Goal: Task Accomplishment & Management: Complete application form

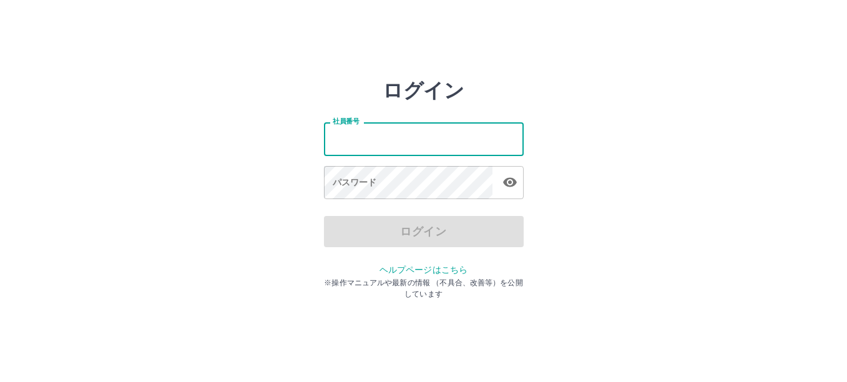
click at [374, 144] on input "社員番号" at bounding box center [424, 138] width 200 height 33
type input "*******"
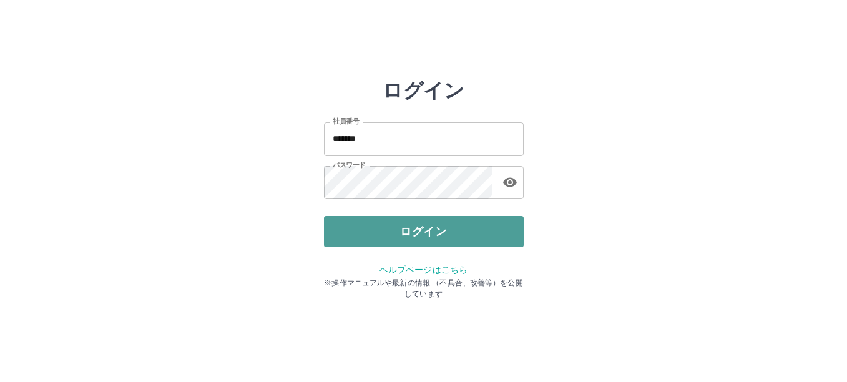
click at [342, 232] on button "ログイン" at bounding box center [424, 231] width 200 height 31
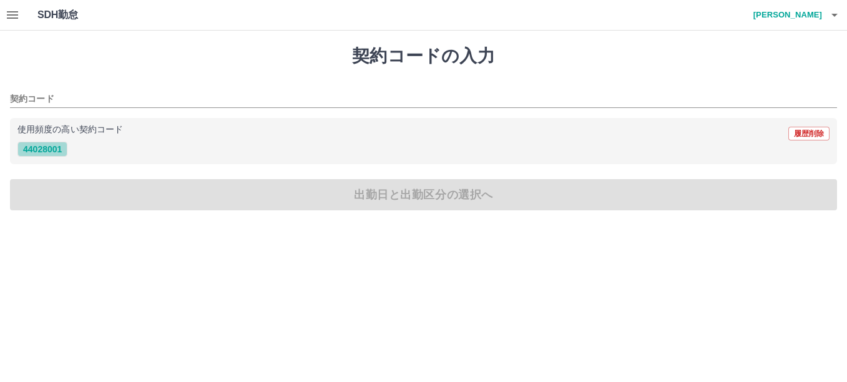
click at [54, 150] on button "44028001" at bounding box center [42, 149] width 50 height 15
type input "********"
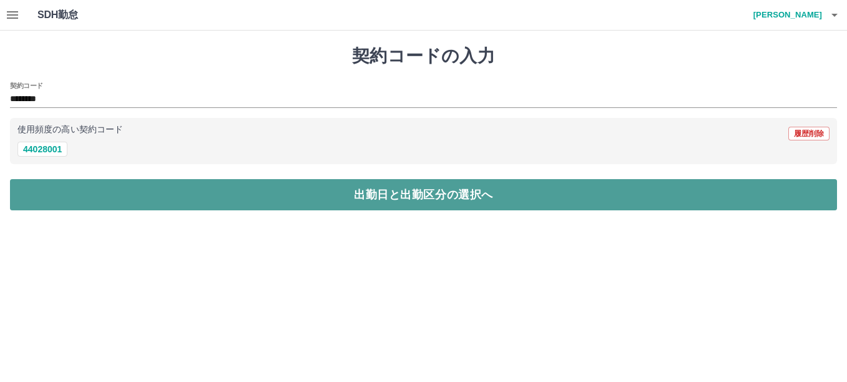
click at [245, 187] on button "出勤日と出勤区分の選択へ" at bounding box center [423, 194] width 827 height 31
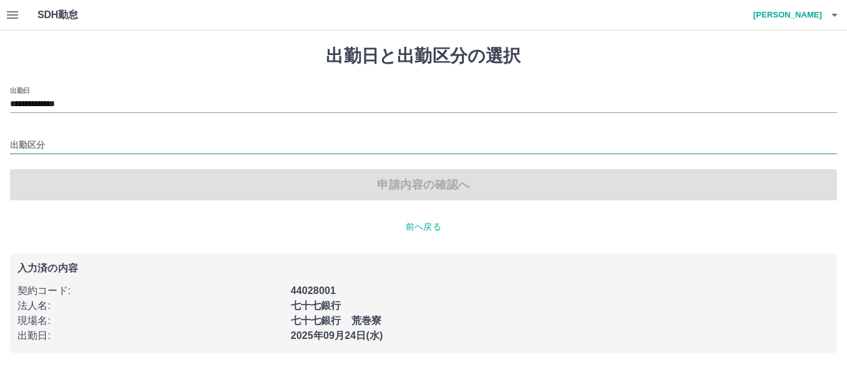
click at [37, 152] on input "出勤区分" at bounding box center [423, 146] width 827 height 16
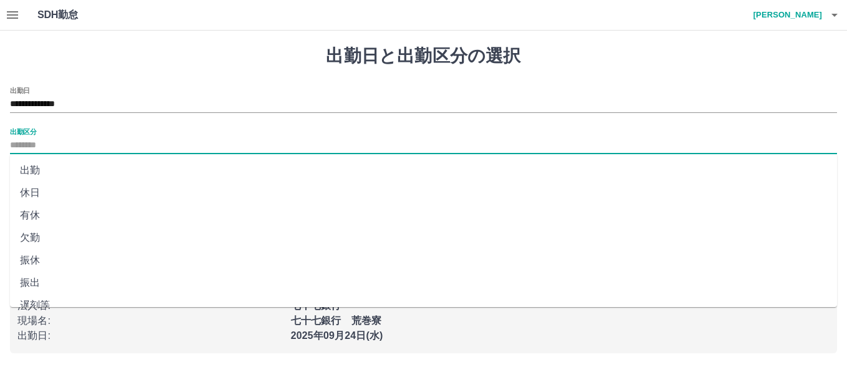
click at [35, 168] on li "出勤" at bounding box center [423, 170] width 827 height 22
type input "**"
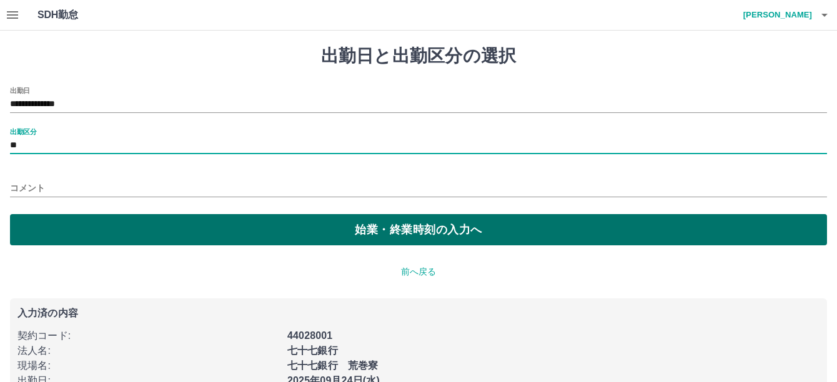
click at [43, 225] on button "始業・終業時刻の入力へ" at bounding box center [418, 229] width 817 height 31
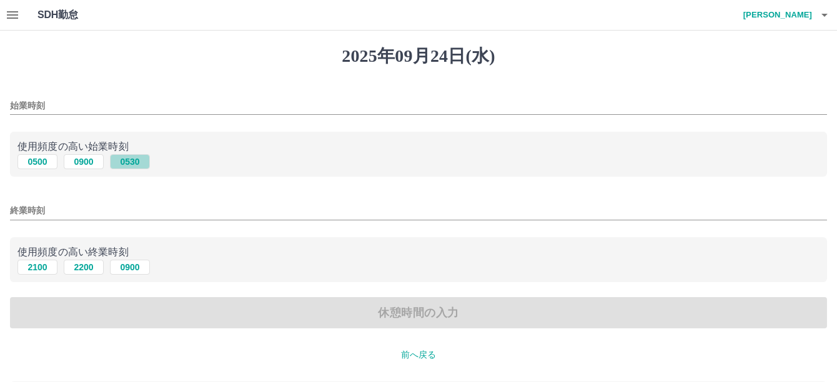
click at [126, 164] on button "0530" at bounding box center [130, 161] width 40 height 15
type input "****"
click at [129, 265] on button "0900" at bounding box center [130, 267] width 40 height 15
type input "****"
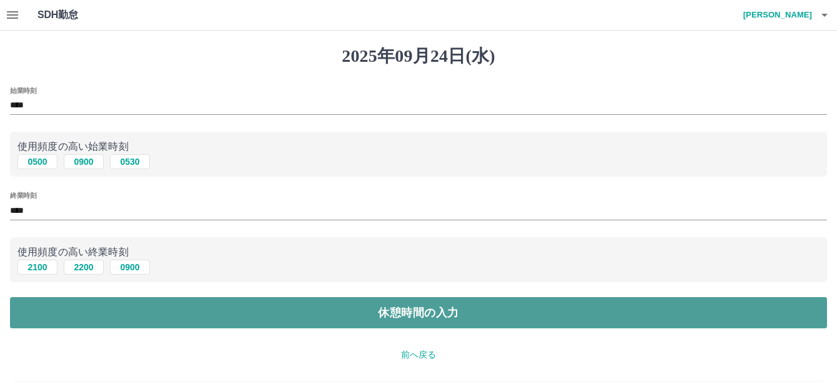
drag, startPoint x: 129, startPoint y: 312, endPoint x: 132, endPoint y: 305, distance: 7.0
click at [131, 310] on button "休憩時間の入力" at bounding box center [418, 312] width 817 height 31
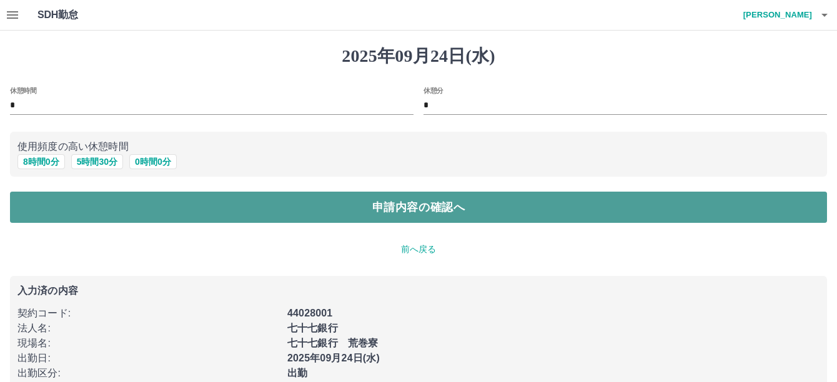
click at [178, 203] on button "申請内容の確認へ" at bounding box center [418, 207] width 817 height 31
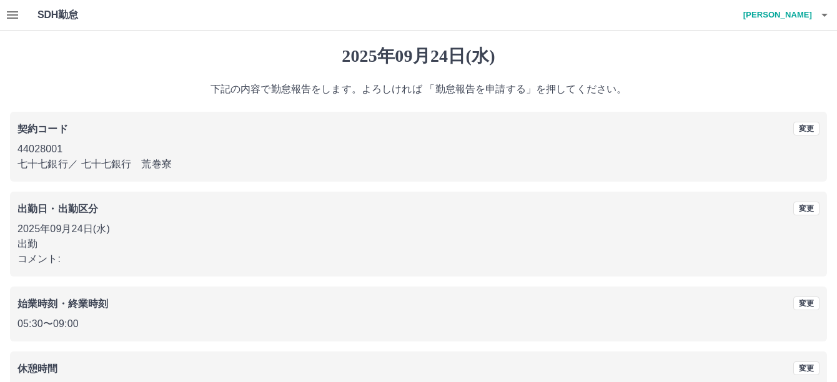
click at [97, 312] on div "始業時刻・終業時刻 変更 05:30 〜 09:00" at bounding box center [418, 314] width 817 height 55
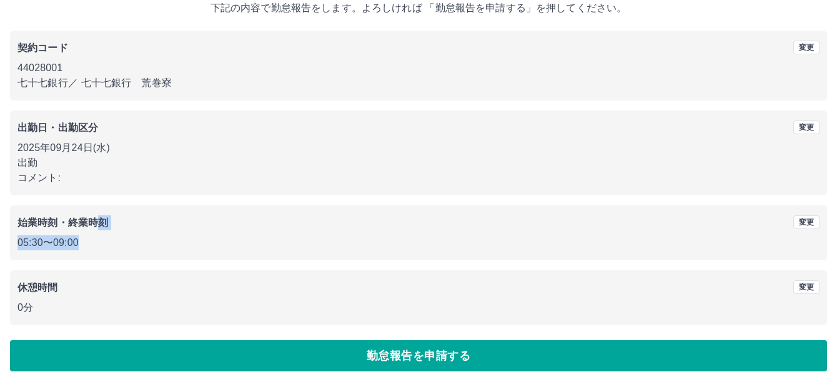
scroll to position [86, 0]
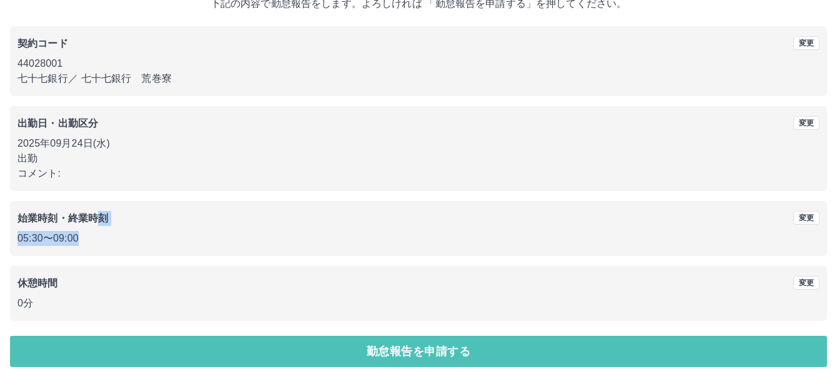
click at [175, 343] on button "勤怠報告を申請する" at bounding box center [418, 351] width 817 height 31
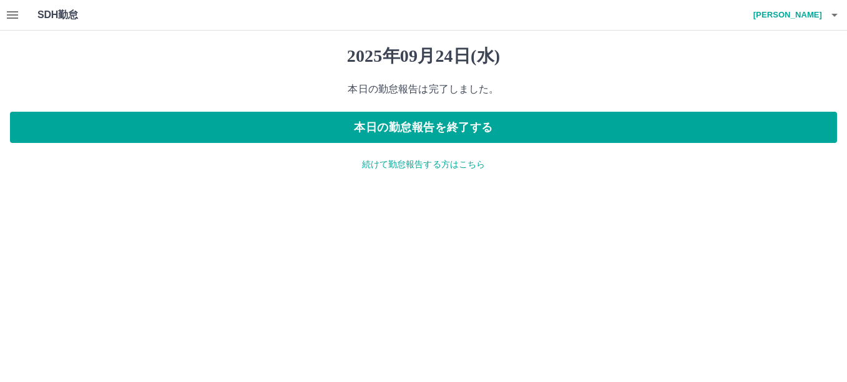
click at [368, 165] on p "続けて勤怠報告する方はこちら" at bounding box center [423, 164] width 827 height 13
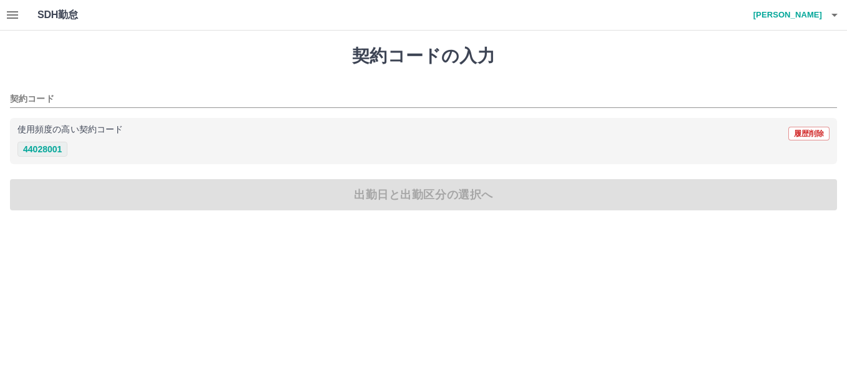
click at [48, 151] on button "44028001" at bounding box center [42, 149] width 50 height 15
type input "********"
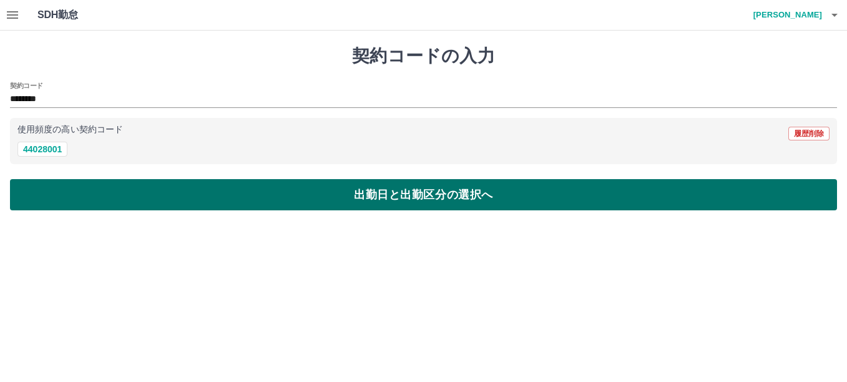
click at [78, 195] on button "出勤日と出勤区分の選択へ" at bounding box center [423, 194] width 827 height 31
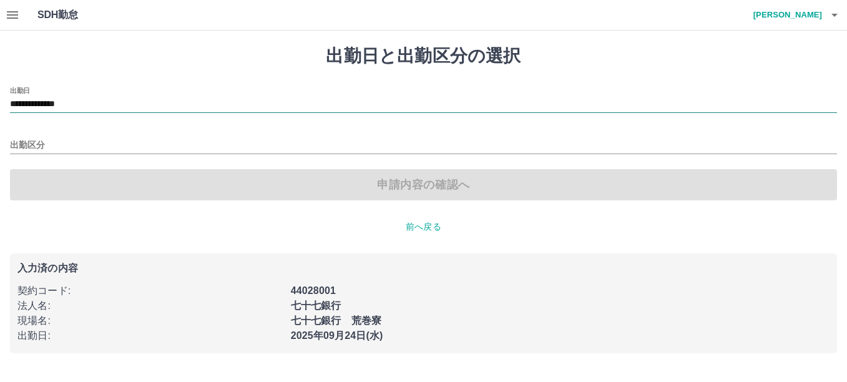
click at [62, 106] on input "**********" at bounding box center [423, 105] width 827 height 16
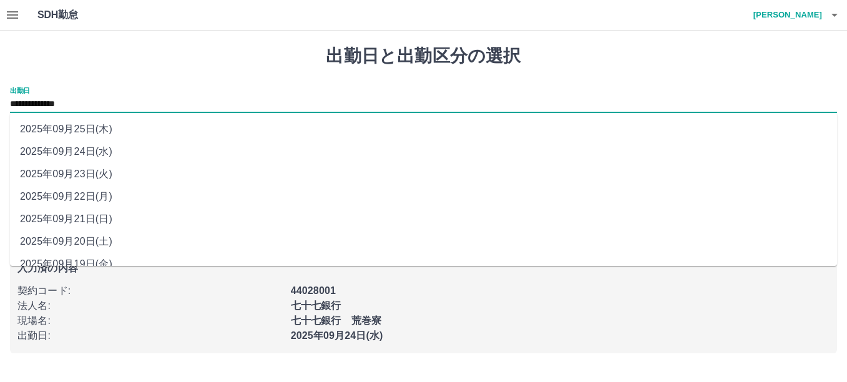
click at [88, 172] on li "2025年09月23日(火)" at bounding box center [423, 174] width 827 height 22
type input "**********"
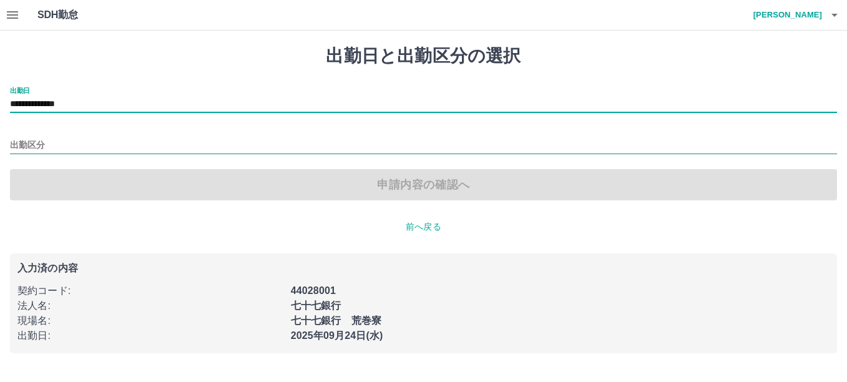
click at [29, 151] on input "出勤区分" at bounding box center [423, 146] width 827 height 16
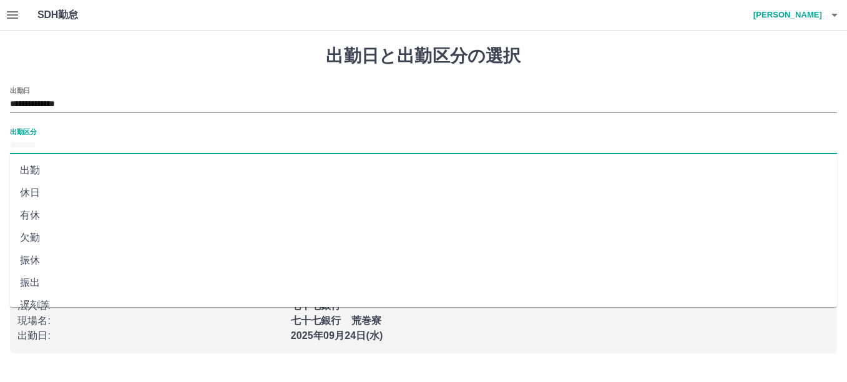
click at [37, 190] on li "休日" at bounding box center [423, 193] width 827 height 22
type input "**"
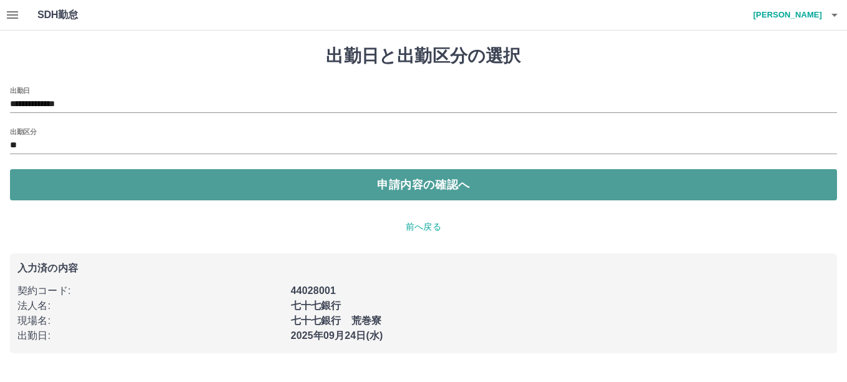
click at [46, 182] on button "申請内容の確認へ" at bounding box center [423, 184] width 827 height 31
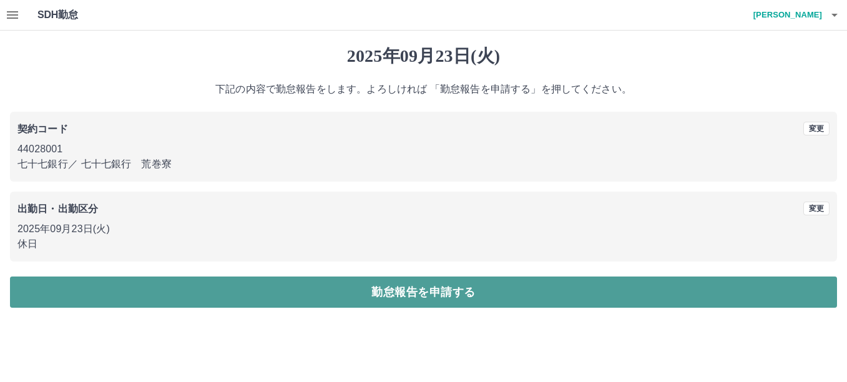
click at [106, 290] on button "勤怠報告を申請する" at bounding box center [423, 292] width 827 height 31
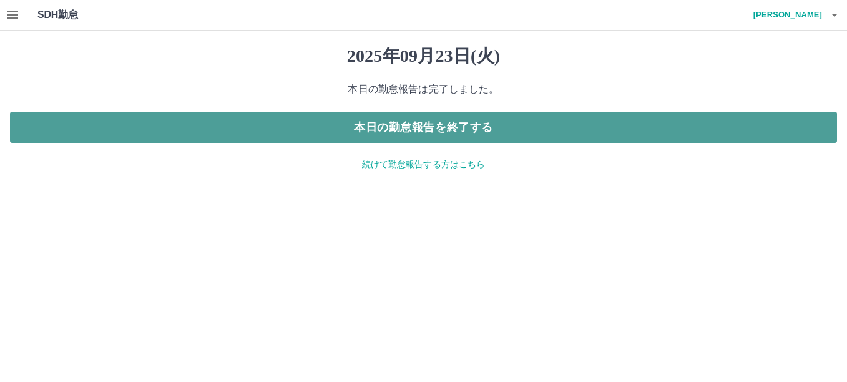
click at [150, 129] on button "本日の勤怠報告を終了する" at bounding box center [423, 127] width 827 height 31
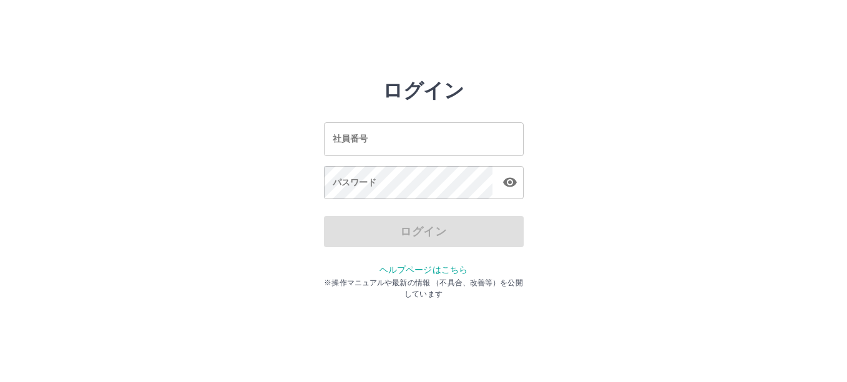
click at [392, 147] on input "社員番号" at bounding box center [424, 138] width 200 height 33
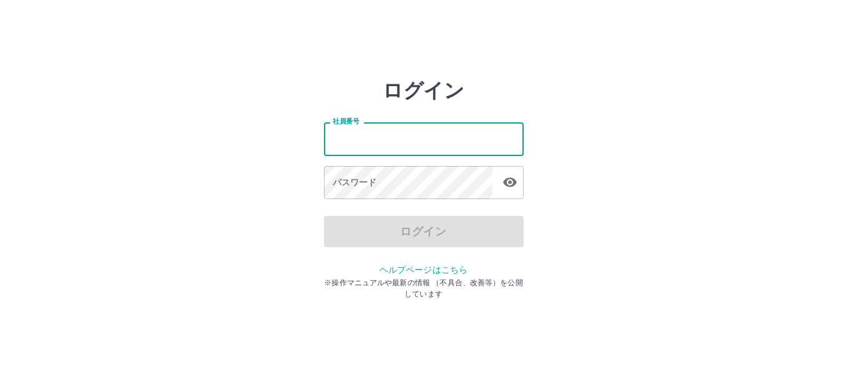
type input "*******"
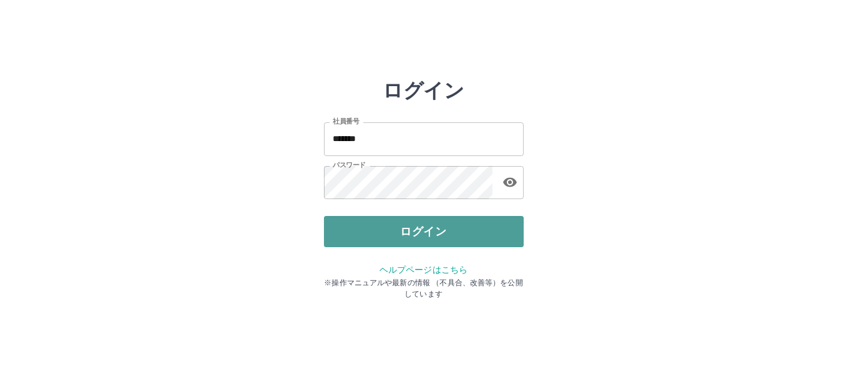
click at [384, 224] on button "ログイン" at bounding box center [424, 231] width 200 height 31
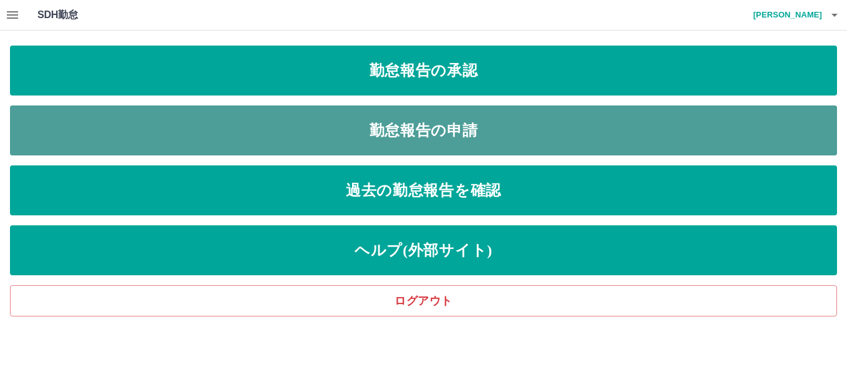
click at [426, 135] on link "勤怠報告の申請" at bounding box center [423, 131] width 827 height 50
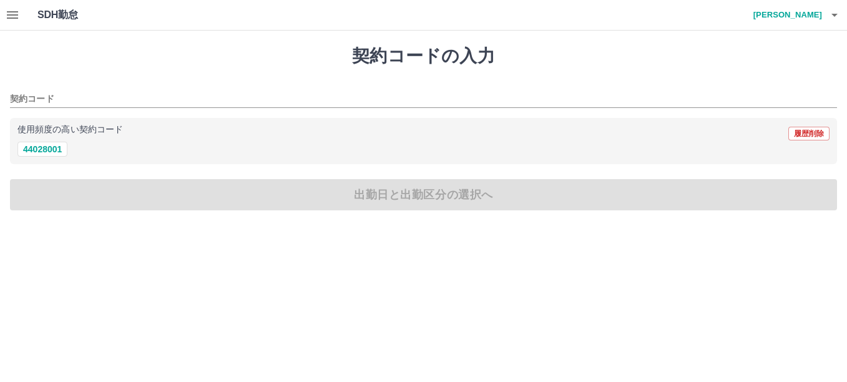
click at [164, 197] on div "契約コードの入力 契約コード 使用頻度の高い契約コード 履歴削除 44028001 出勤日と出勤区分の選択へ" at bounding box center [423, 128] width 847 height 195
click at [49, 149] on button "44028001" at bounding box center [42, 149] width 50 height 15
type input "********"
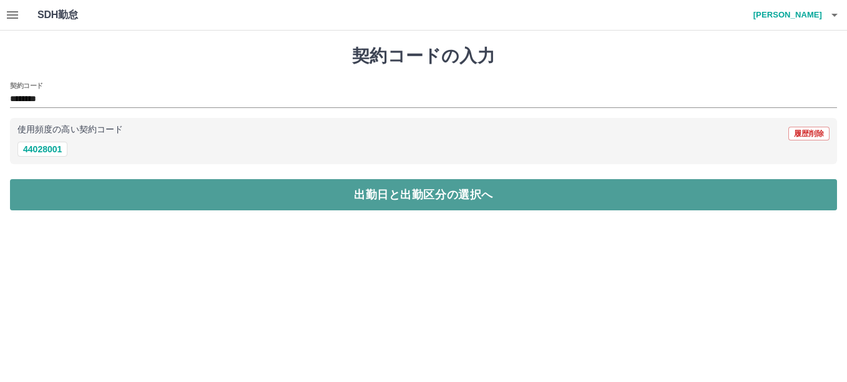
click at [247, 203] on button "出勤日と出勤区分の選択へ" at bounding box center [423, 194] width 827 height 31
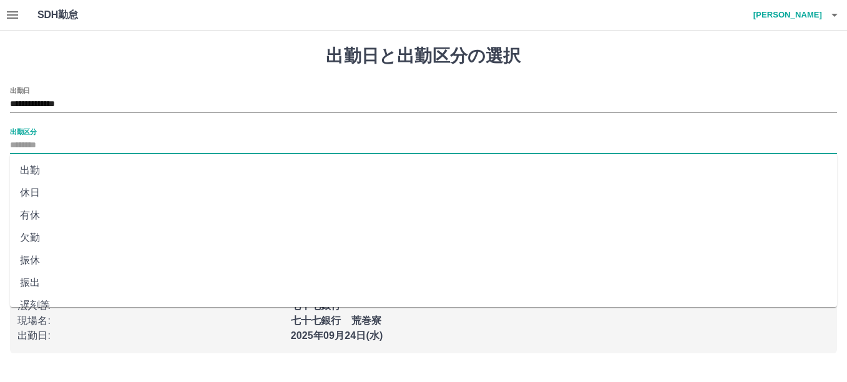
click at [24, 142] on input "出勤区分" at bounding box center [423, 146] width 827 height 16
click at [76, 170] on li "出勤" at bounding box center [423, 170] width 827 height 22
type input "**"
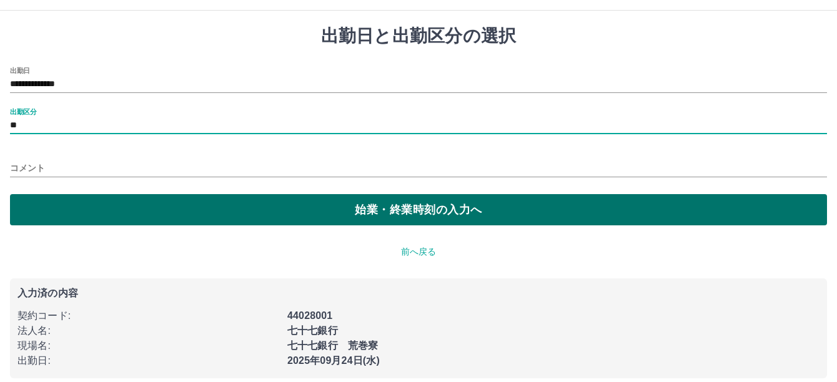
scroll to position [31, 0]
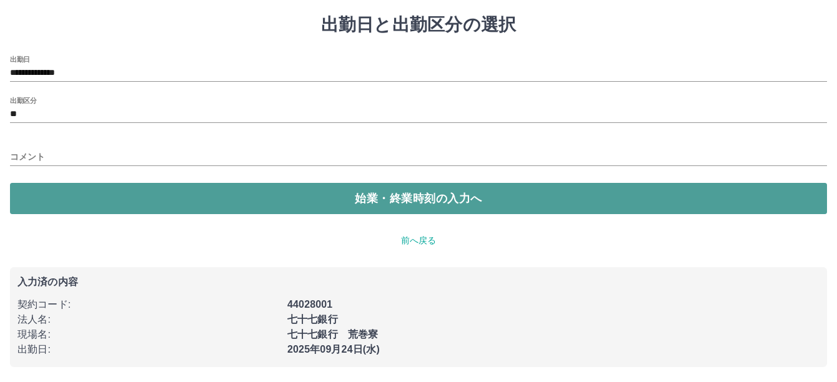
click at [72, 196] on button "始業・終業時刻の入力へ" at bounding box center [418, 198] width 817 height 31
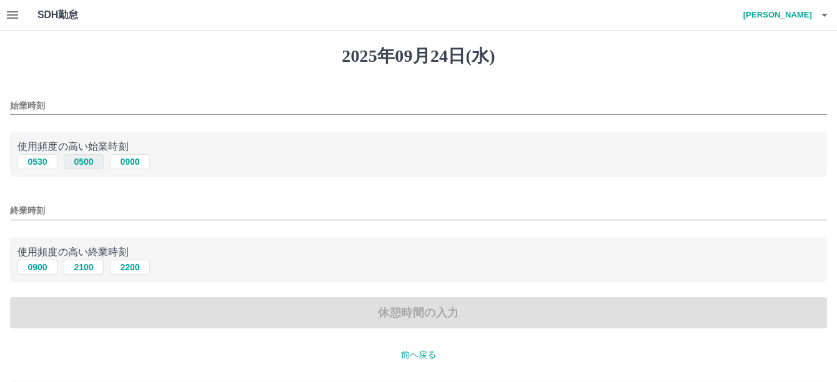
click at [84, 166] on button "0500" at bounding box center [84, 161] width 40 height 15
type input "****"
click at [26, 214] on input "終業時刻" at bounding box center [418, 211] width 817 height 18
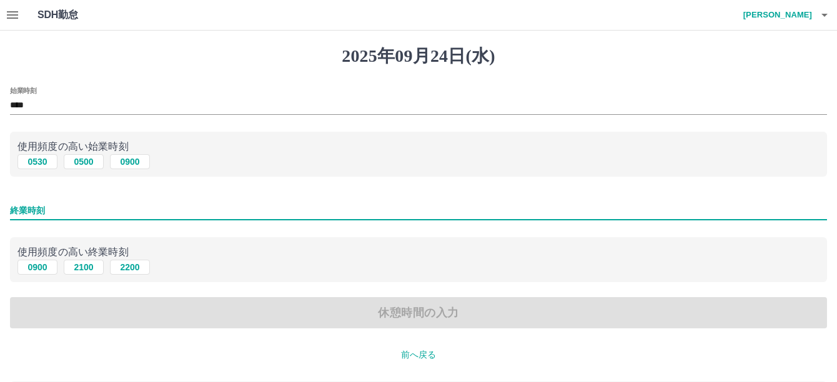
type input "****"
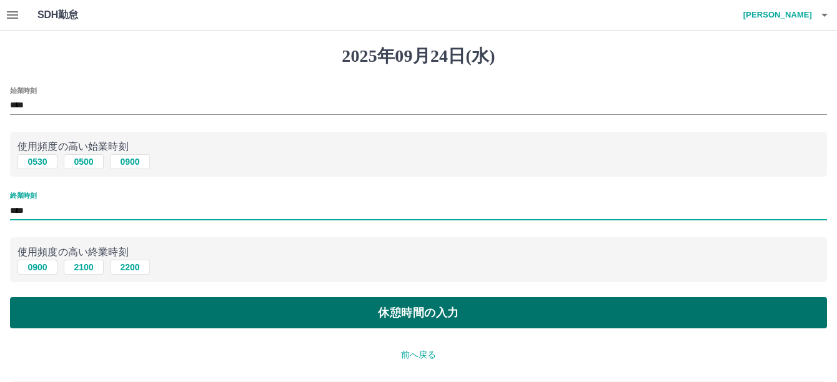
click at [315, 310] on button "休憩時間の入力" at bounding box center [418, 312] width 817 height 31
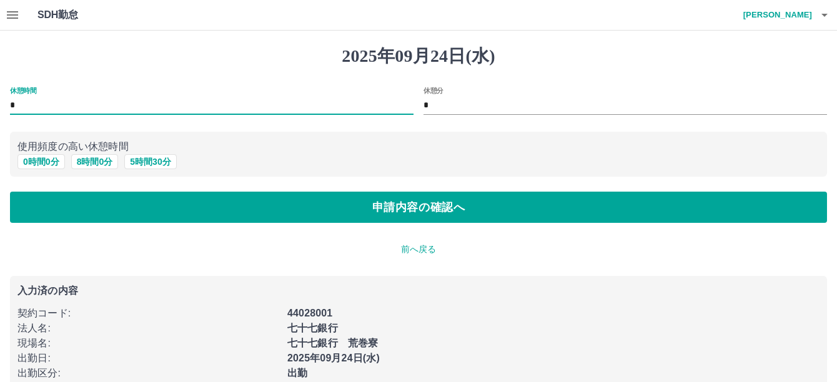
click at [19, 106] on input "*" at bounding box center [211, 106] width 403 height 18
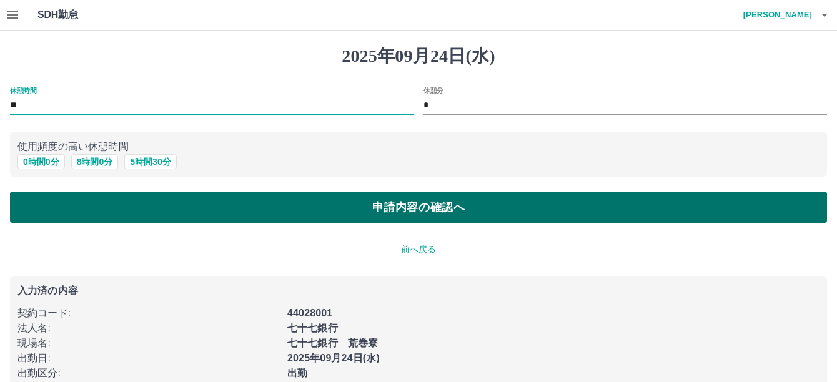
click at [416, 209] on button "申請内容の確認へ" at bounding box center [418, 207] width 817 height 31
type input "*"
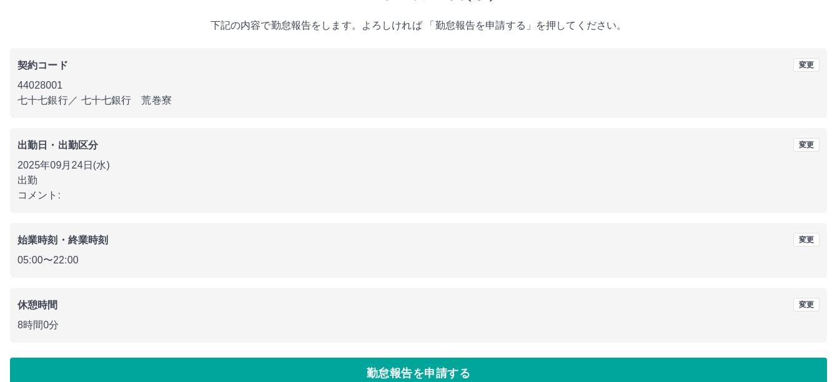
scroll to position [86, 0]
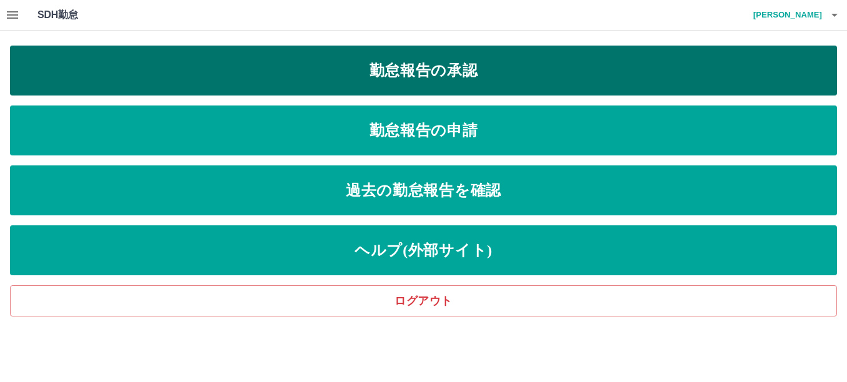
click at [407, 72] on link "勤怠報告の承認" at bounding box center [423, 71] width 827 height 50
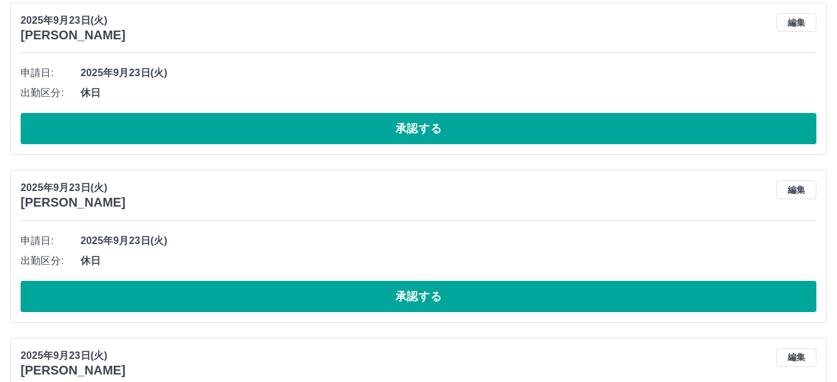
scroll to position [437, 0]
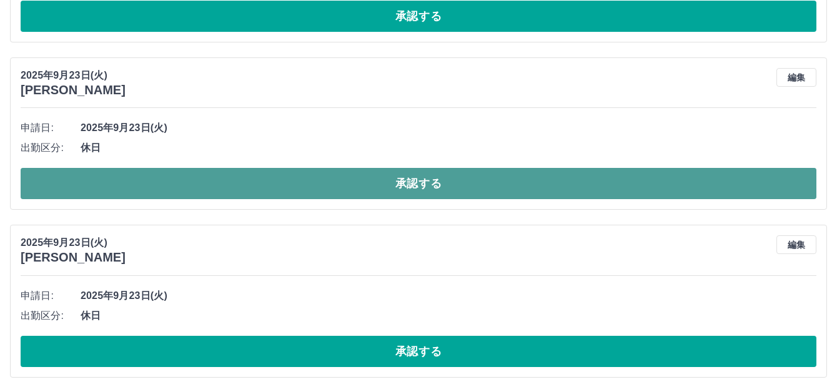
click at [249, 176] on button "承認する" at bounding box center [419, 183] width 796 height 31
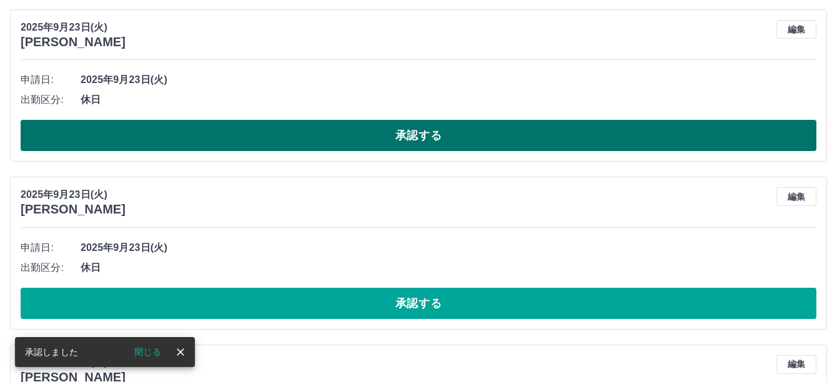
scroll to position [562, 0]
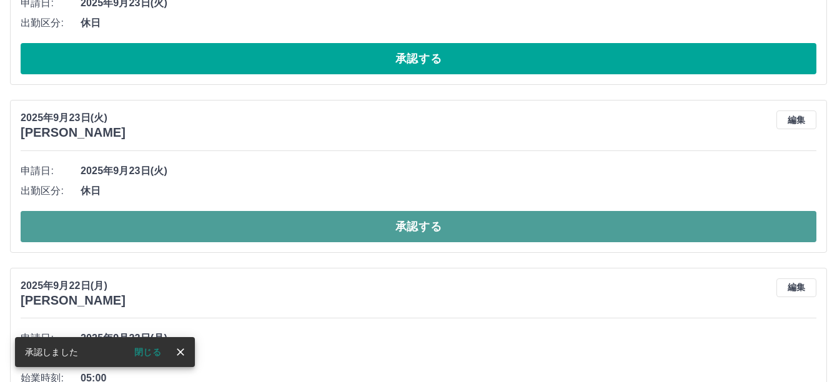
click at [250, 224] on button "承認する" at bounding box center [419, 226] width 796 height 31
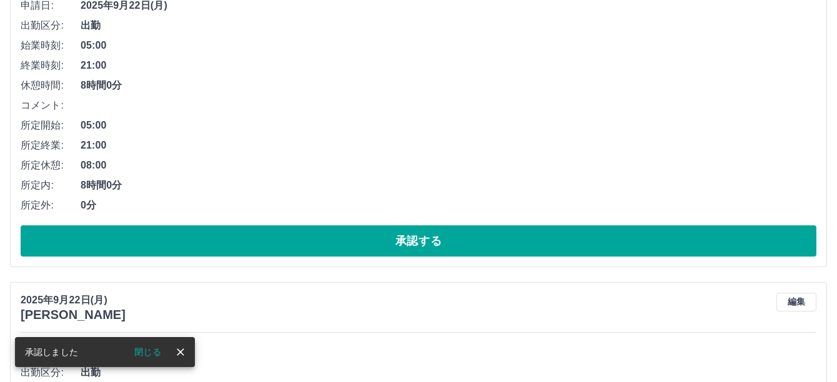
scroll to position [749, 0]
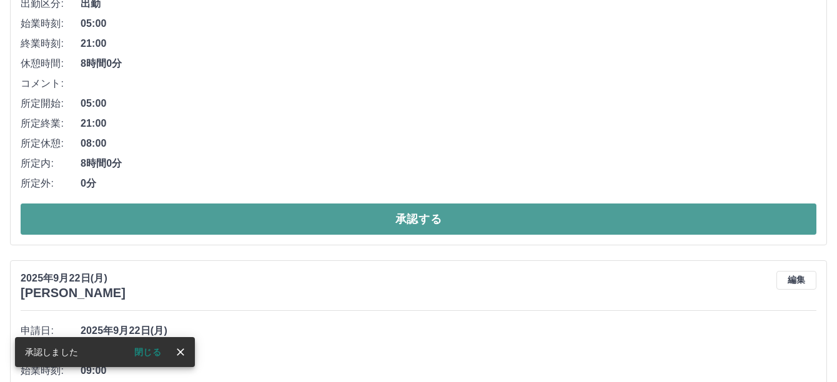
click at [257, 216] on button "承認する" at bounding box center [419, 219] width 796 height 31
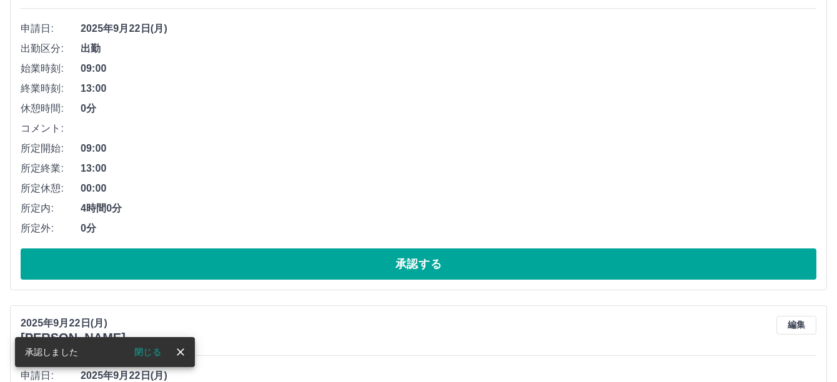
scroll to position [714, 0]
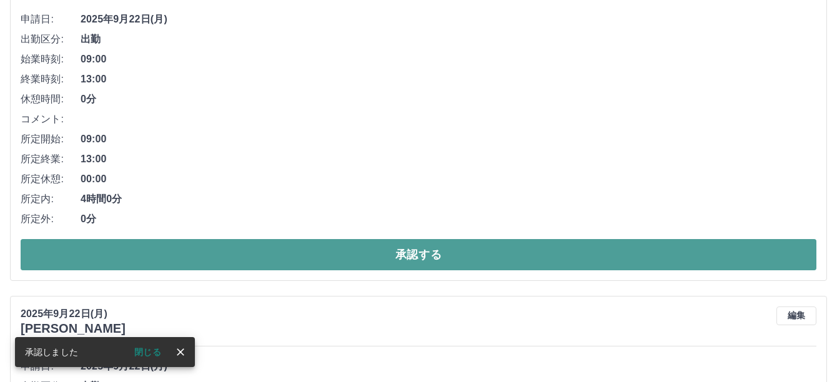
click at [259, 247] on button "承認する" at bounding box center [419, 254] width 796 height 31
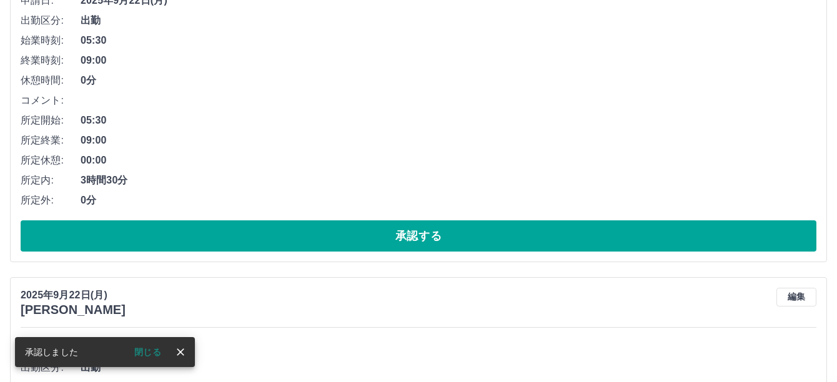
scroll to position [741, 0]
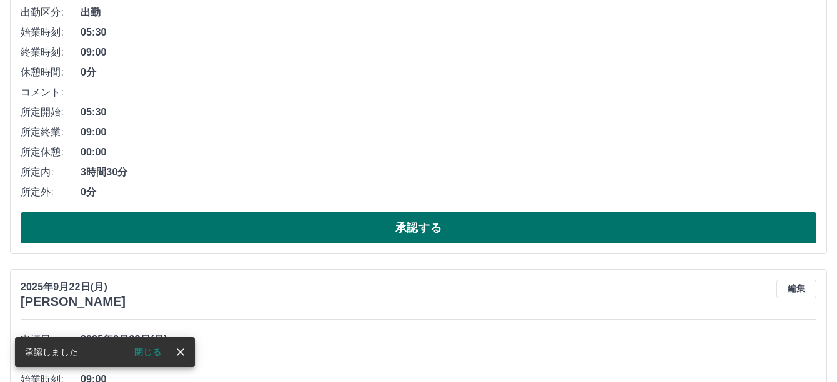
click at [259, 232] on button "承認する" at bounding box center [419, 227] width 796 height 31
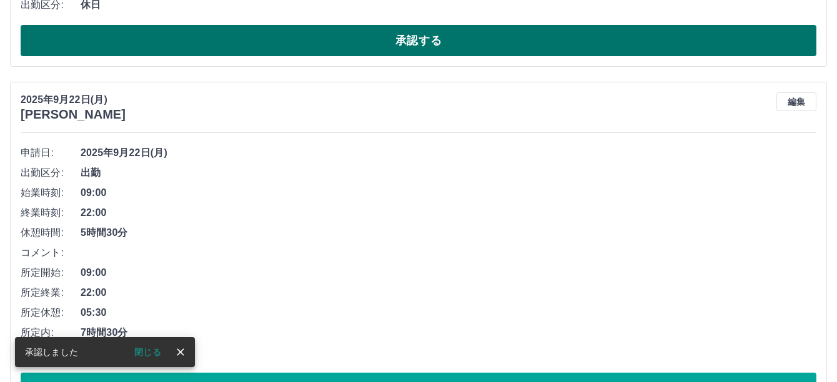
scroll to position [629, 0]
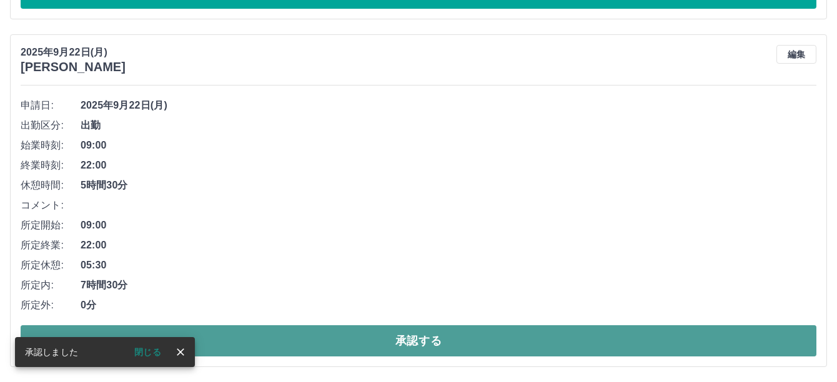
click at [305, 332] on button "承認する" at bounding box center [419, 340] width 796 height 31
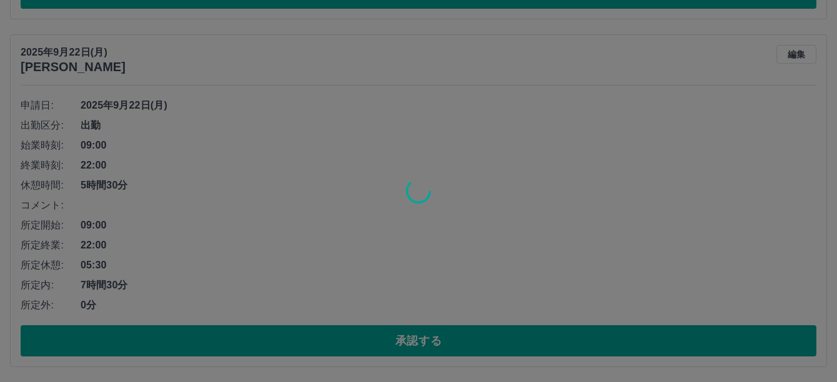
scroll to position [281, 0]
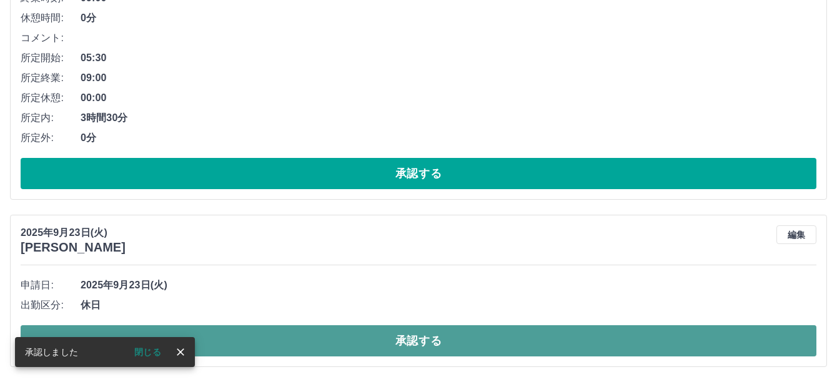
click at [355, 340] on button "承認する" at bounding box center [419, 340] width 796 height 31
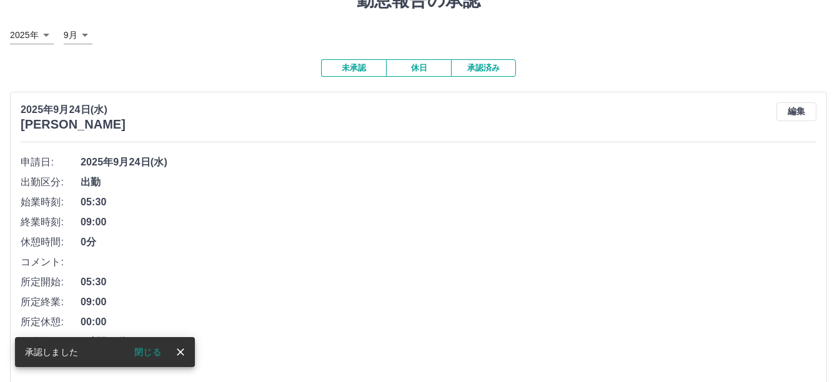
scroll to position [0, 0]
